Goal: Contribute content

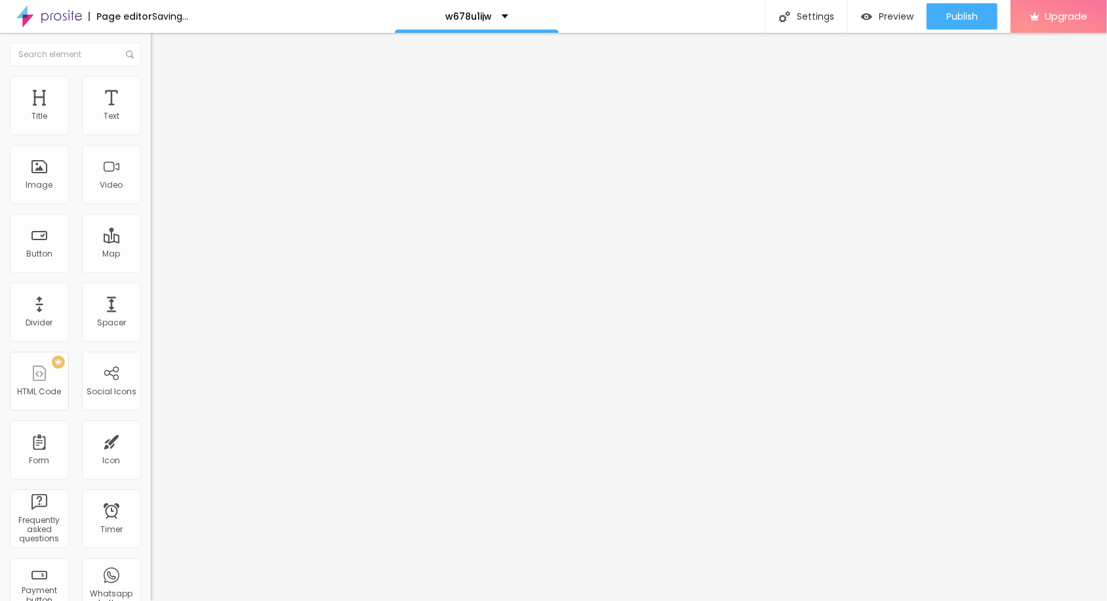
click at [151, 113] on span "Add image" at bounding box center [178, 107] width 54 height 11
click at [151, 269] on input "https://" at bounding box center [229, 262] width 157 height 13
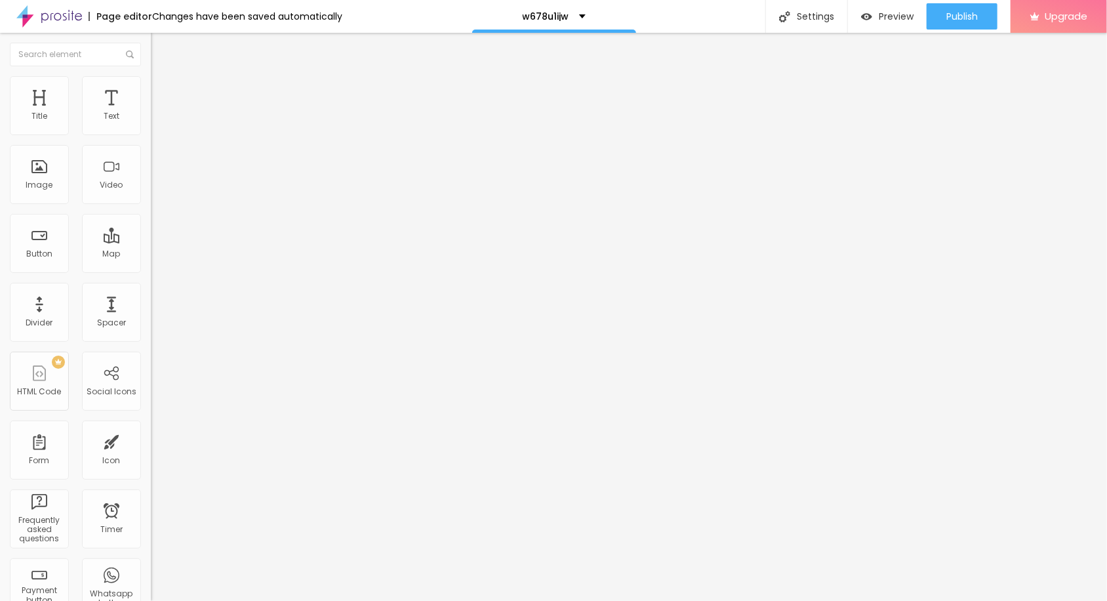
paste input "[DOMAIN_NAME]"
type input "[URL][DOMAIN_NAME]"
click at [151, 292] on img at bounding box center [154, 288] width 7 height 7
click at [960, 18] on span "Publish" at bounding box center [961, 16] width 31 height 10
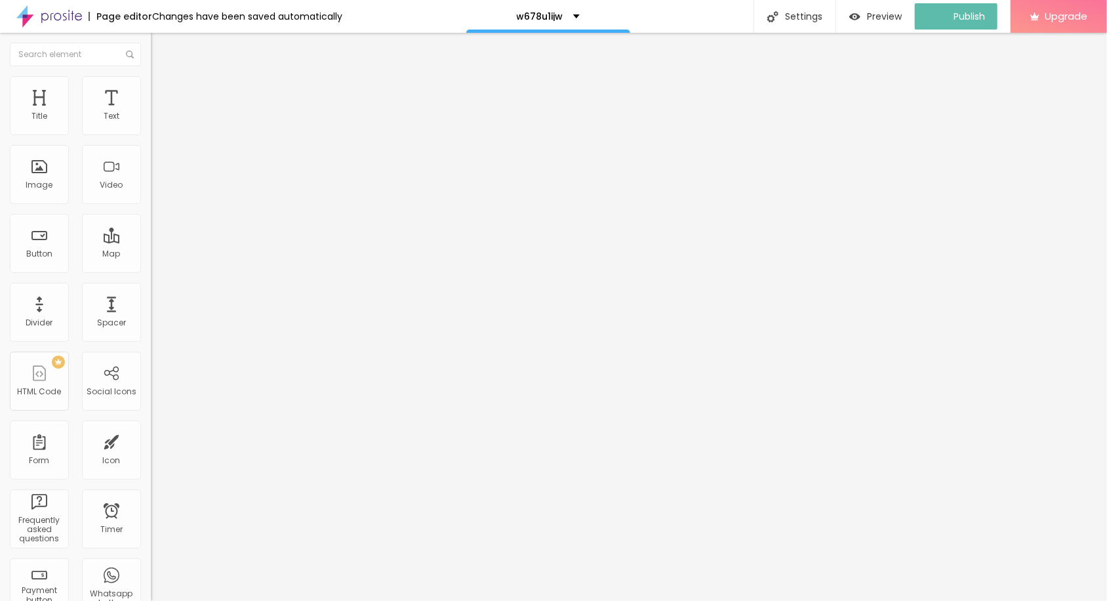
click at [45, 20] on img at bounding box center [49, 16] width 66 height 33
